Goal: Information Seeking & Learning: Learn about a topic

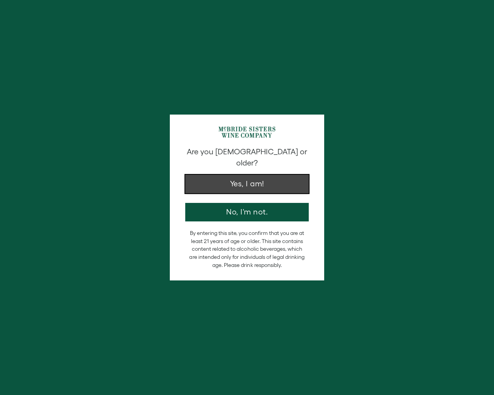
click at [239, 183] on button "Yes, I am!" at bounding box center [246, 184] width 123 height 19
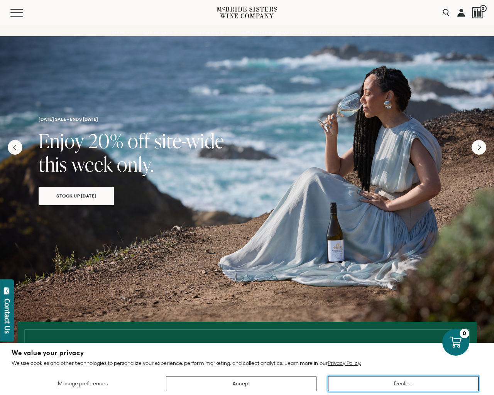
click at [399, 383] on button "Decline" at bounding box center [403, 383] width 150 height 15
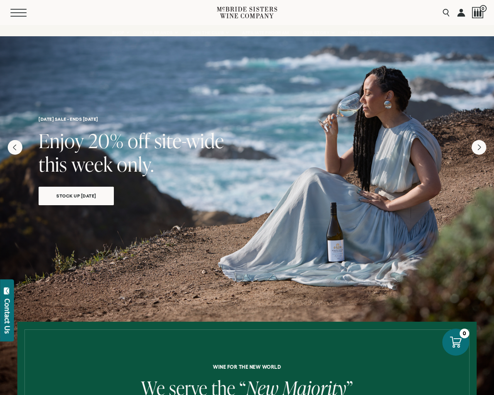
click at [20, 10] on button "Menu" at bounding box center [24, 13] width 28 height 8
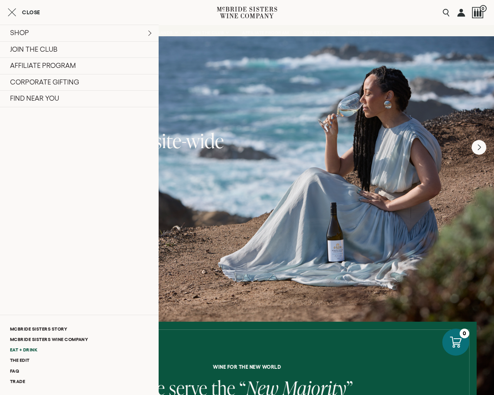
click at [20, 351] on link "Eat + Drink" at bounding box center [79, 349] width 158 height 10
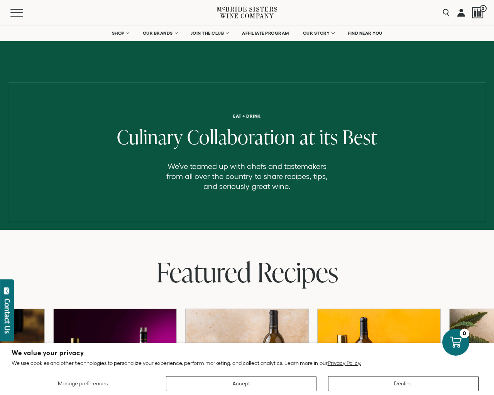
scroll to position [296, 0]
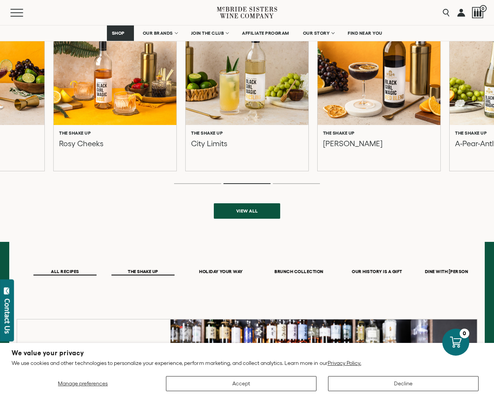
click at [143, 273] on span "THE SHAKE UP" at bounding box center [142, 272] width 63 height 7
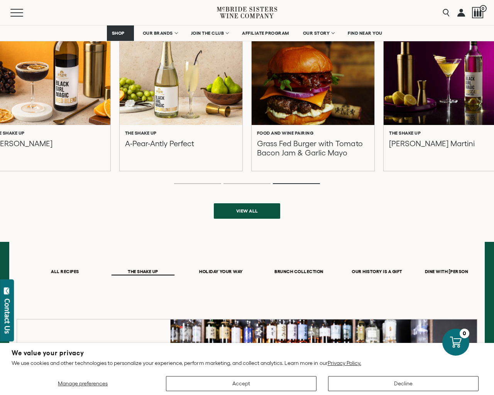
click at [106, 99] on div at bounding box center [48, 68] width 135 height 123
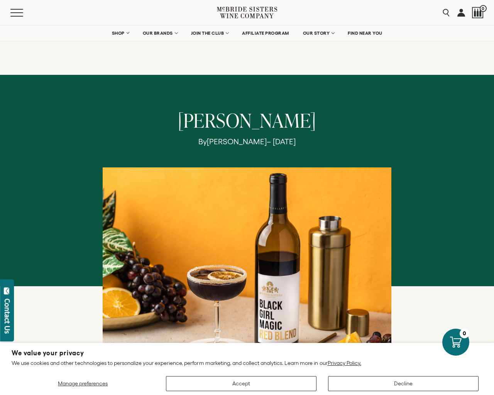
scroll to position [296, 0]
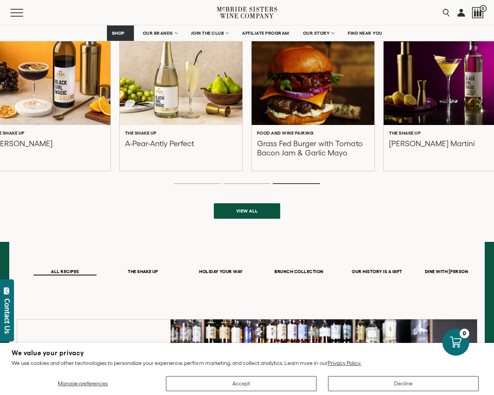
scroll to position [296, 0]
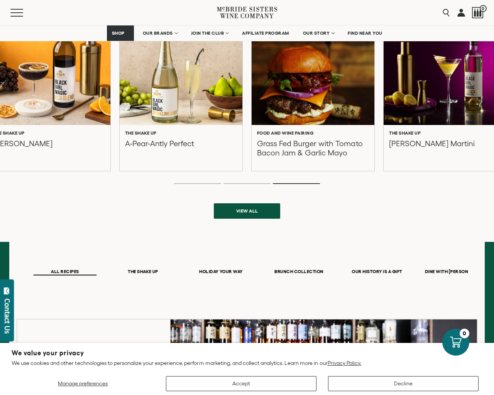
click at [164, 142] on p "A-Pear-Antly Perfect" at bounding box center [159, 148] width 69 height 19
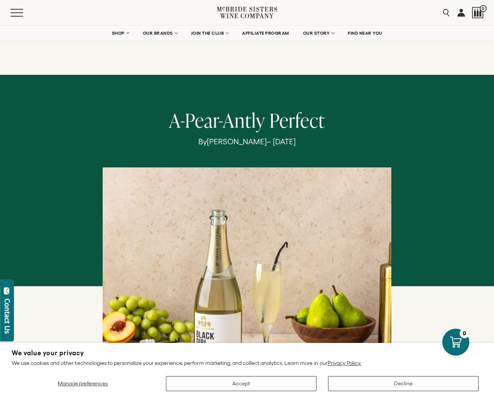
scroll to position [296, 0]
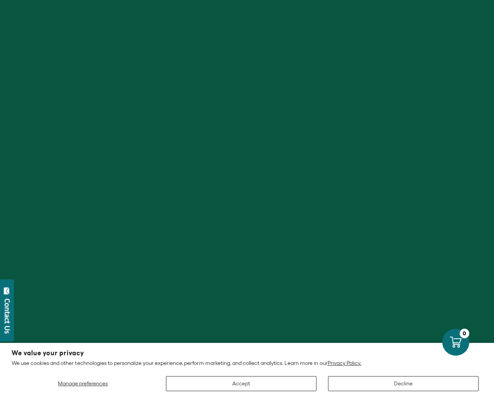
scroll to position [296, 0]
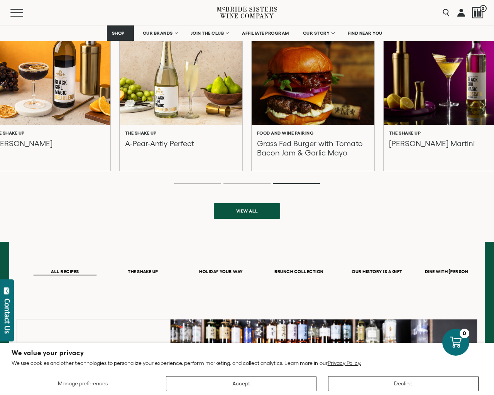
click at [437, 142] on p "[PERSON_NAME] Martini" at bounding box center [432, 148] width 86 height 19
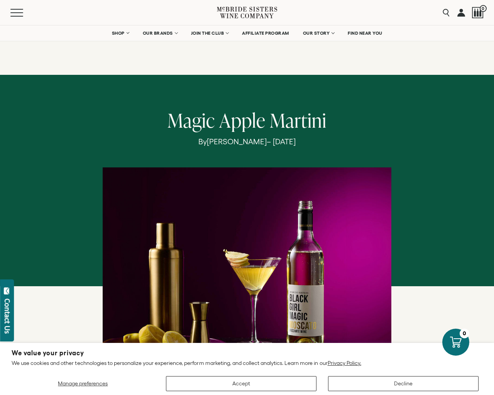
scroll to position [296, 0]
